Goal: Task Accomplishment & Management: Manage account settings

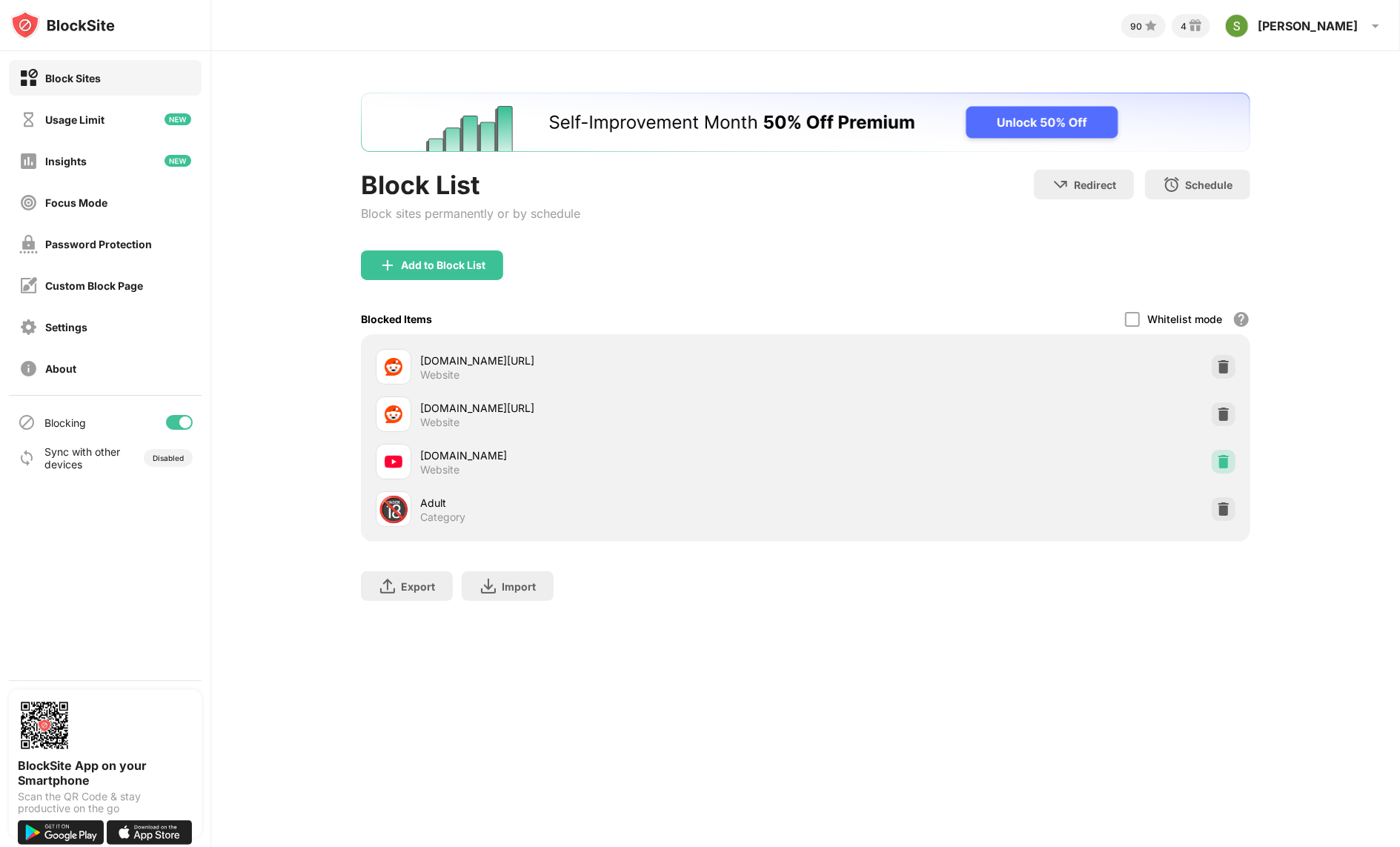
click at [1223, 458] on img at bounding box center [1223, 461] width 15 height 15
